Goal: Task Accomplishment & Management: Use online tool/utility

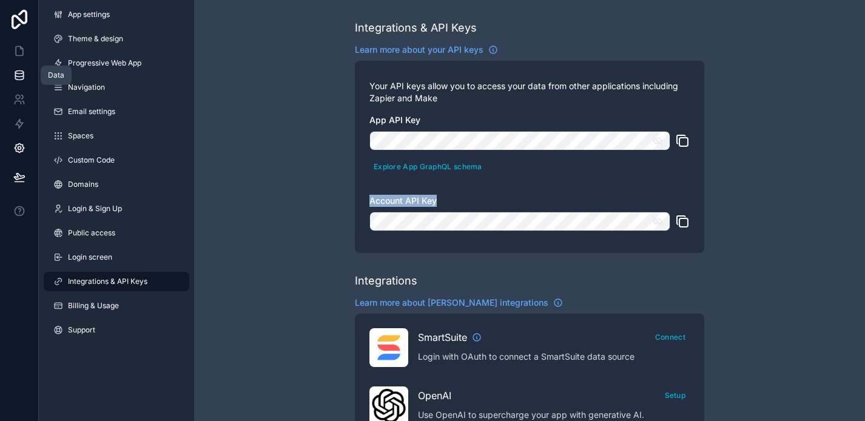
click at [16, 71] on icon at bounding box center [19, 72] width 8 height 3
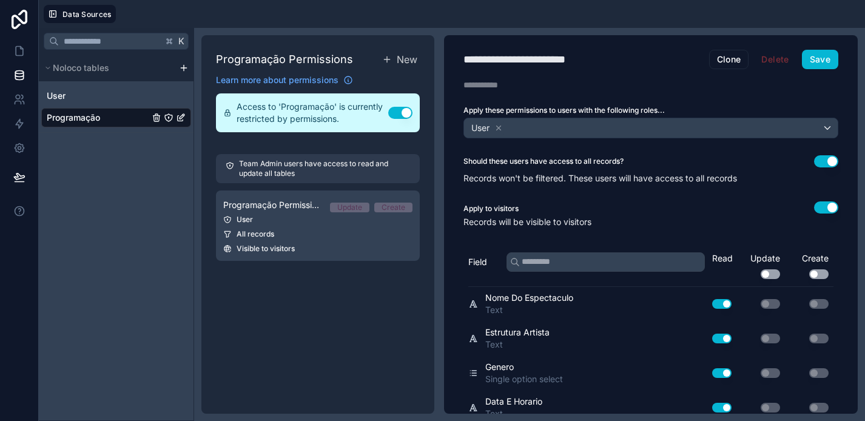
click at [96, 113] on span "Programação" at bounding box center [73, 118] width 53 height 12
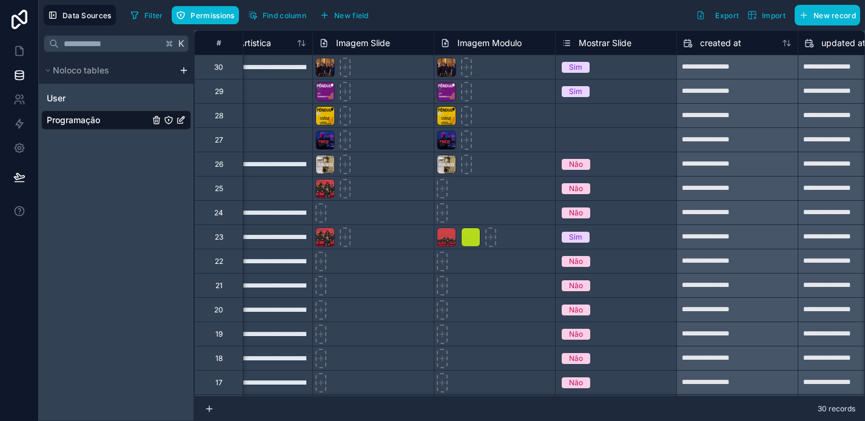
scroll to position [0, 1177]
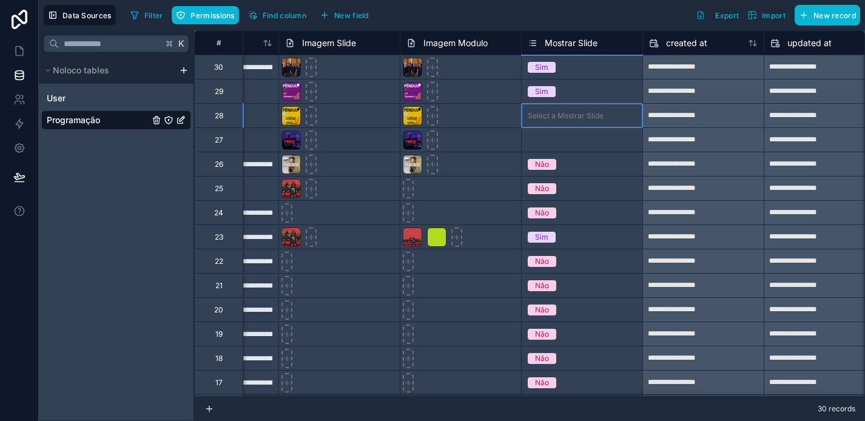
click at [547, 121] on div "Select a Mostrar Slide" at bounding box center [581, 116] width 121 height 12
click at [556, 119] on div "Select a Mostrar Slide" at bounding box center [565, 116] width 76 height 10
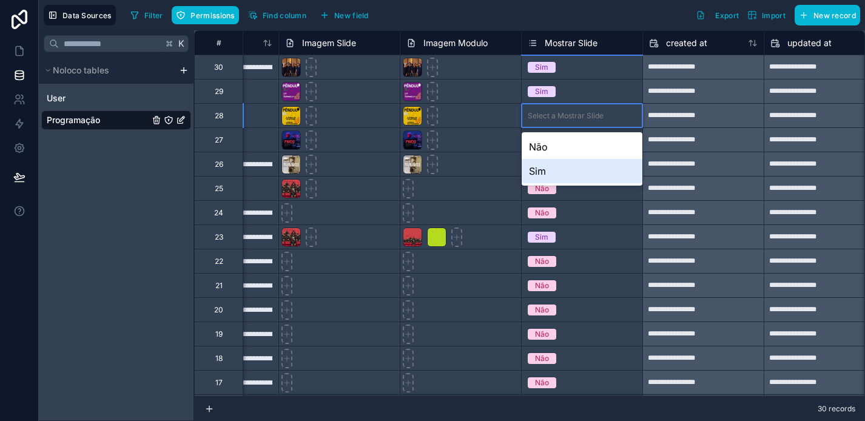
click at [555, 175] on div "Sim" at bounding box center [581, 171] width 121 height 24
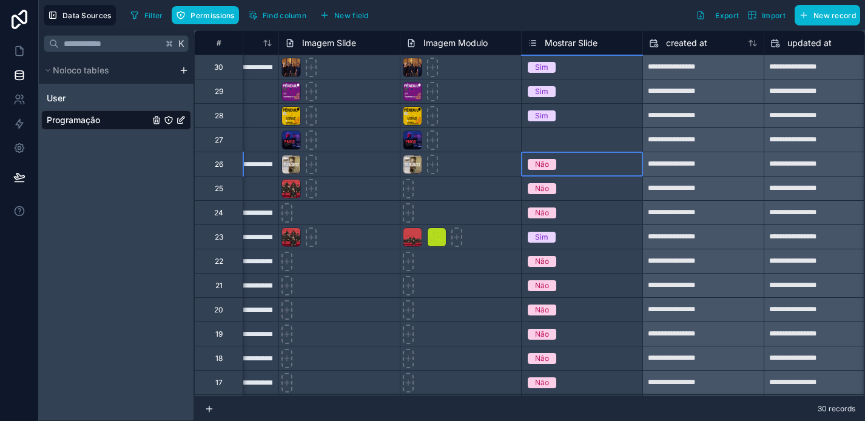
click at [555, 153] on div "Não" at bounding box center [581, 164] width 121 height 24
click at [563, 139] on div "Select a Mostrar Slide" at bounding box center [565, 140] width 76 height 10
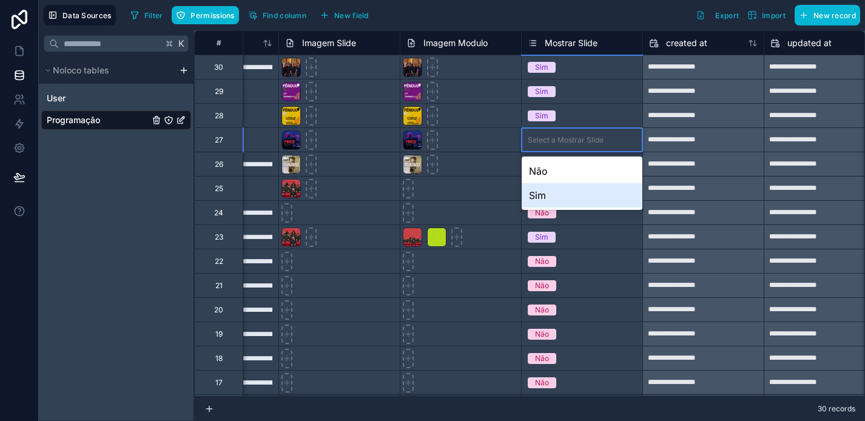
click at [562, 198] on div "Sim" at bounding box center [581, 195] width 121 height 24
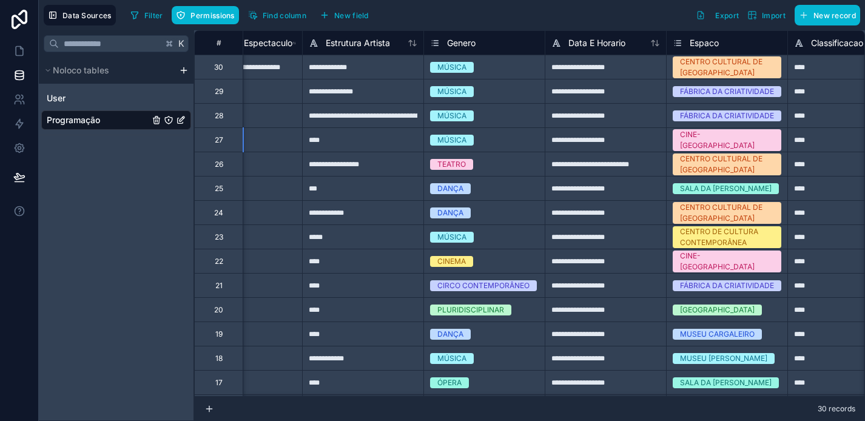
scroll to position [0, 0]
